Goal: Information Seeking & Learning: Learn about a topic

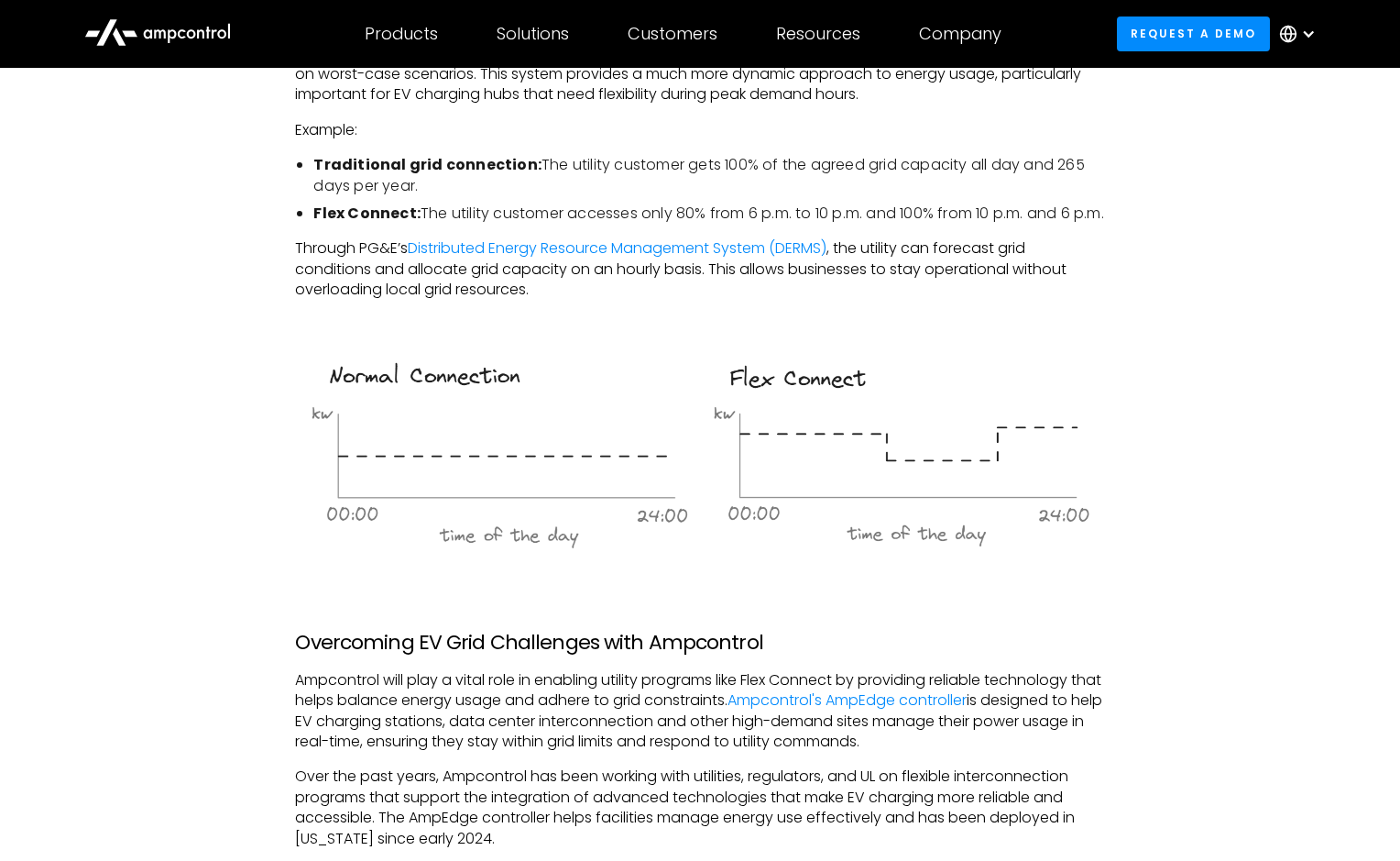
scroll to position [1482, 0]
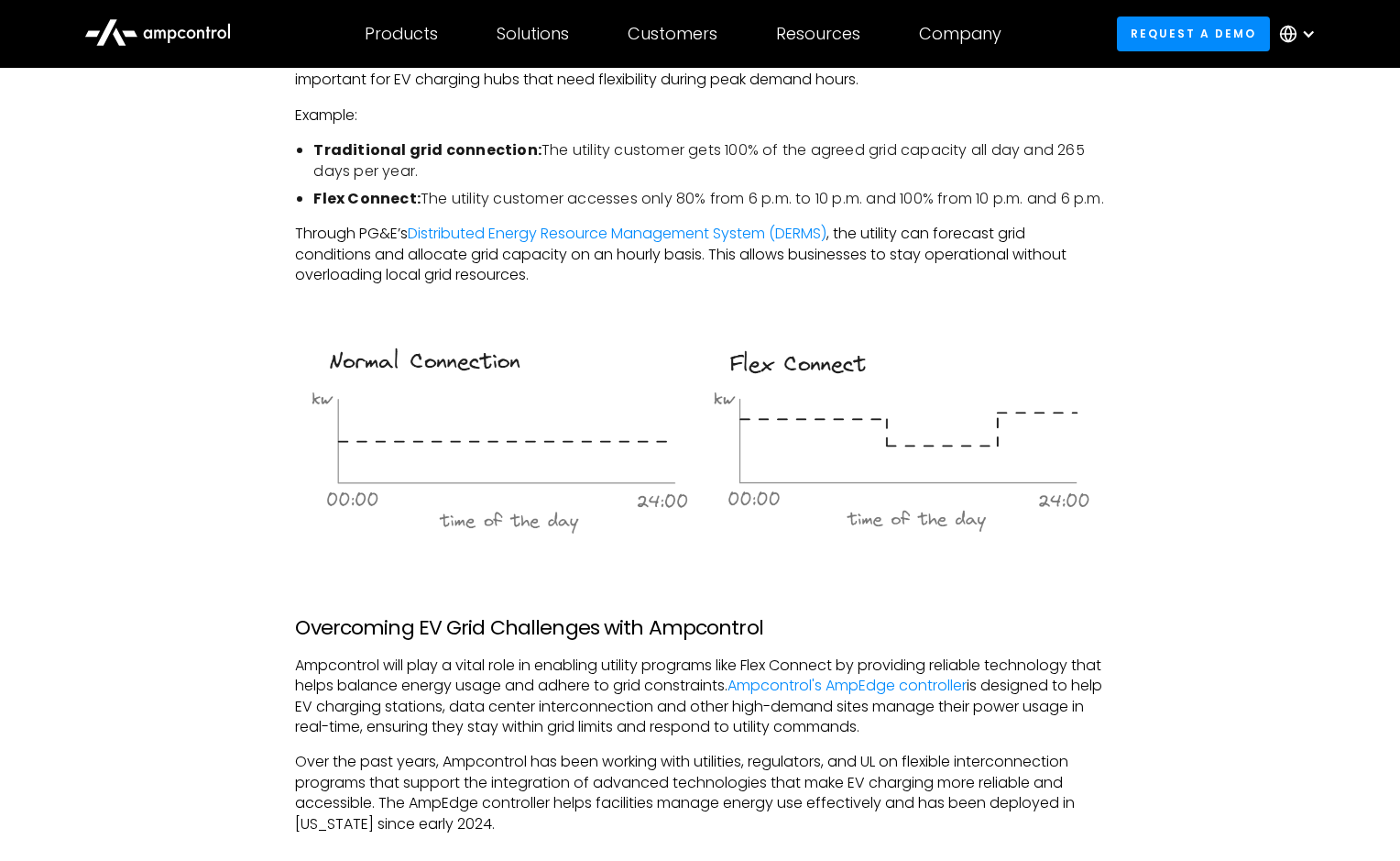
click at [205, 301] on div "As the demand for electric vehicles (EVs) and renewable energy grows, PG&E's Fl…" at bounding box center [700, 623] width 1269 height 2094
click at [620, 244] on link "Distributed Energy Resource Management System (DERMS)" at bounding box center [617, 233] width 419 height 21
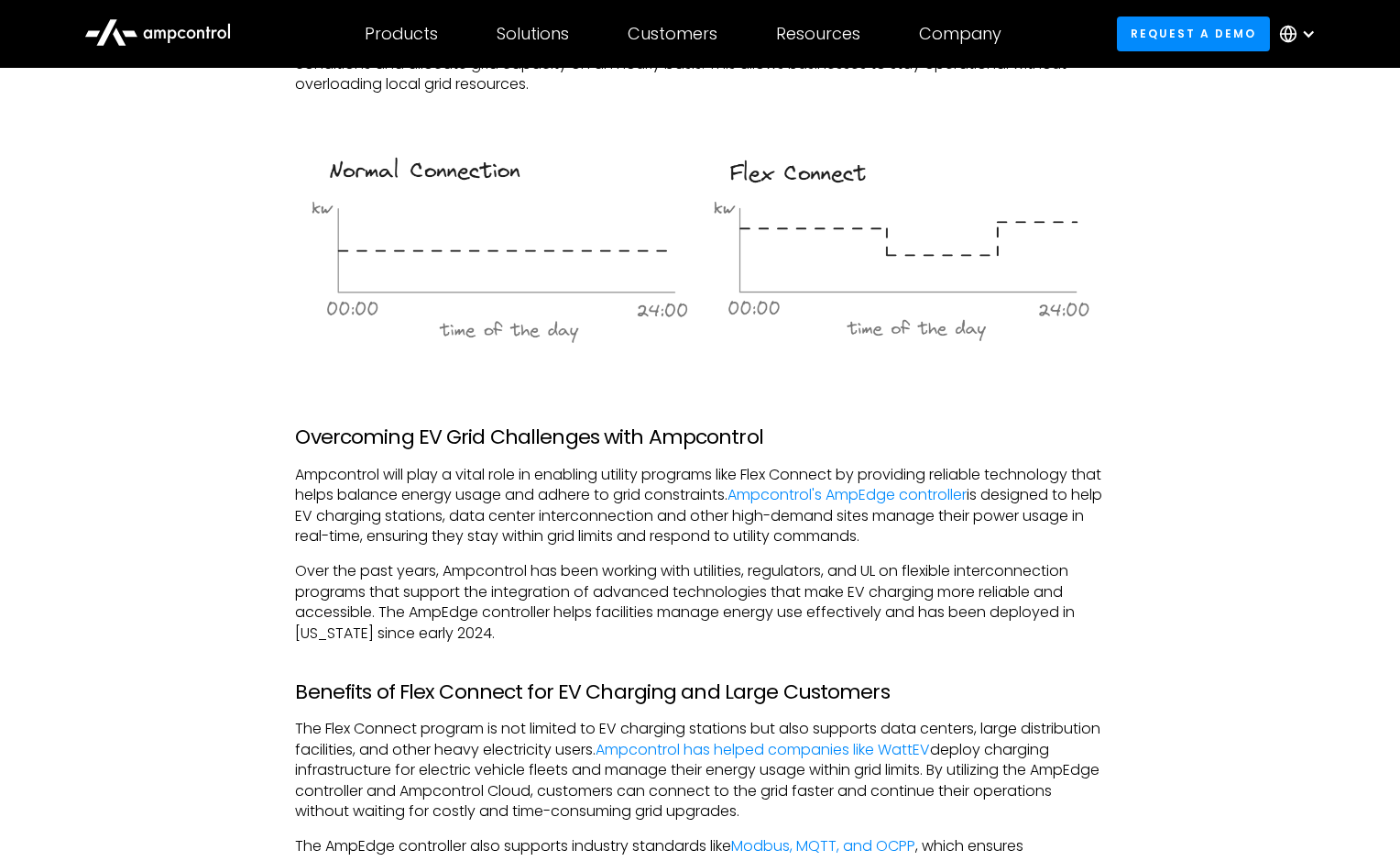
scroll to position [1679, 0]
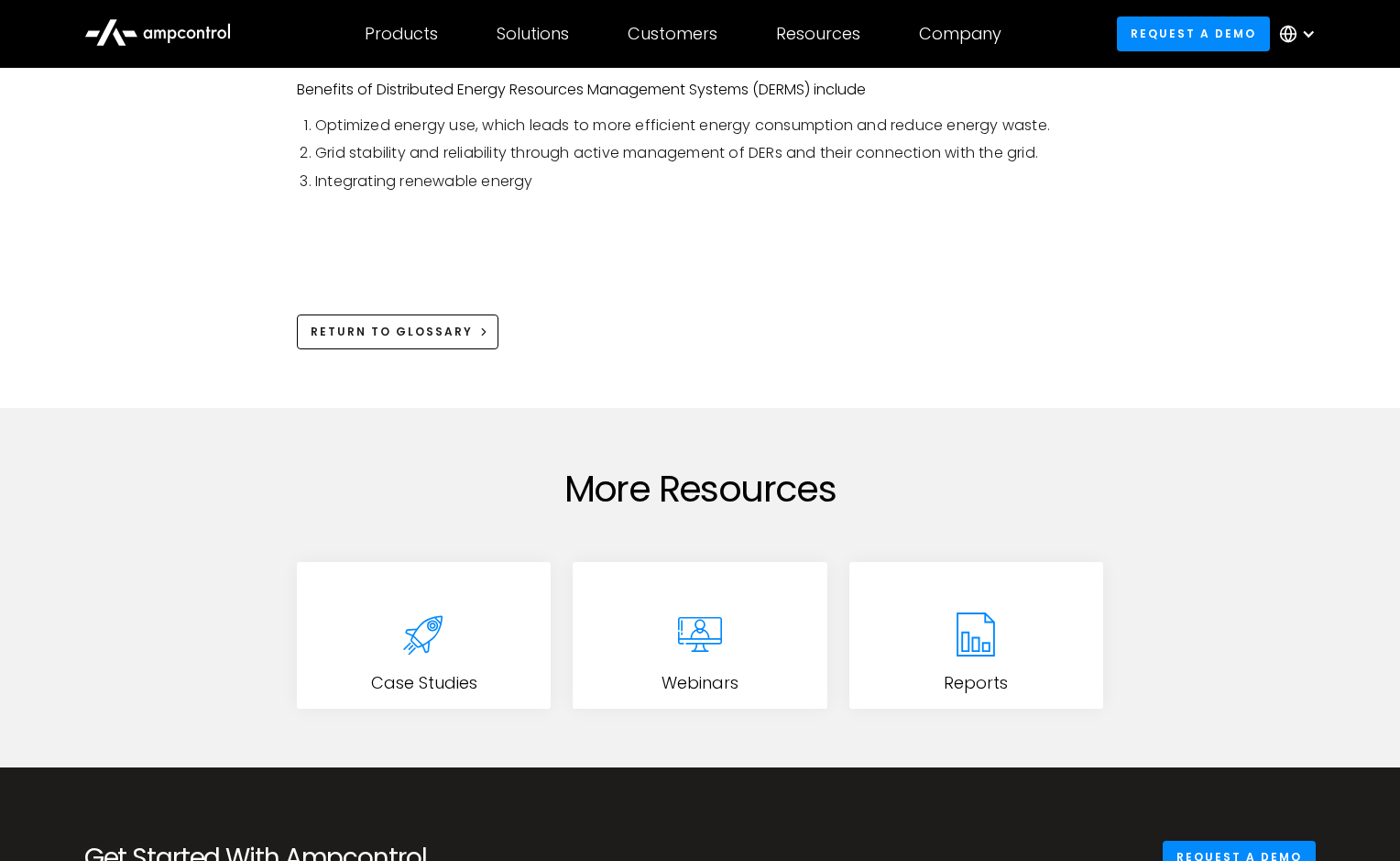
scroll to position [3025, 0]
